Goal: Information Seeking & Learning: Learn about a topic

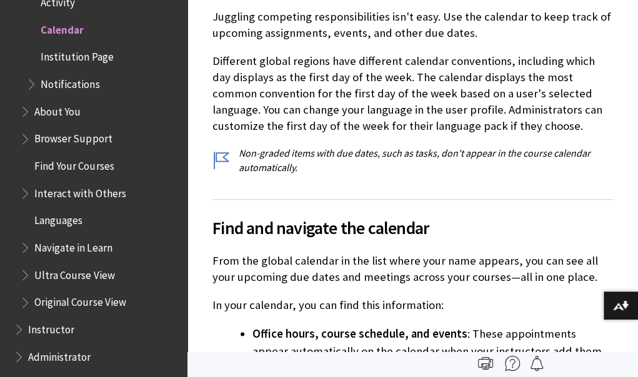
scroll to position [460, 0]
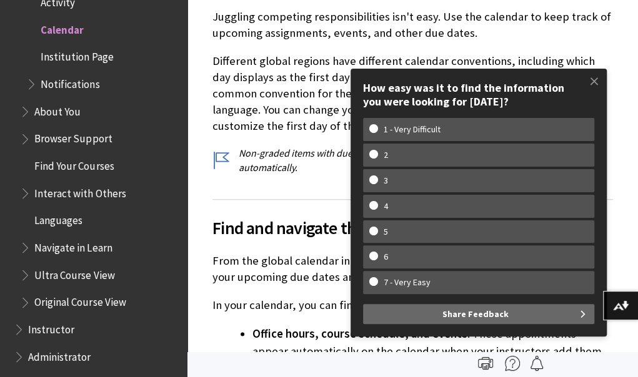
click at [62, 328] on span "Instructor" at bounding box center [51, 327] width 46 height 17
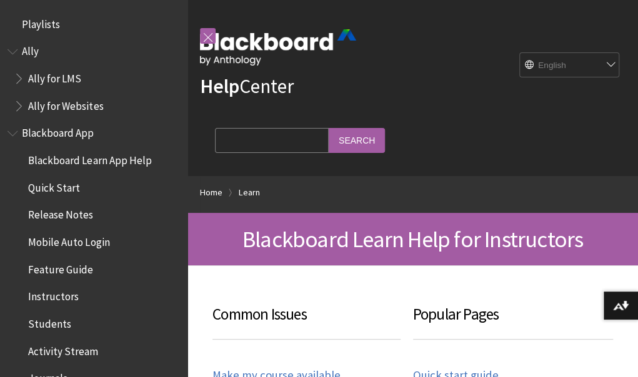
scroll to position [1231, 0]
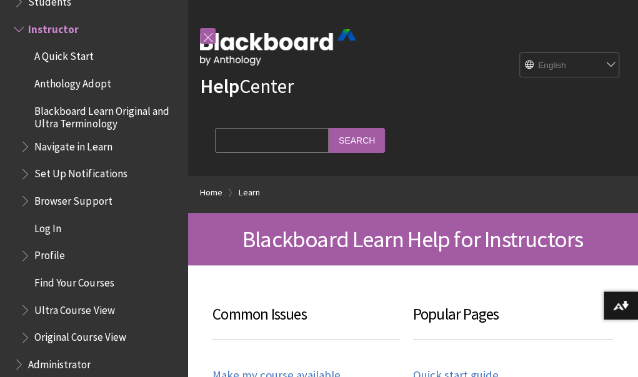
click at [256, 151] on input "Search Query" at bounding box center [272, 140] width 114 height 24
type input "[PERSON_NAME]"
click at [378, 138] on input "Search" at bounding box center [357, 140] width 56 height 24
